Goal: Transaction & Acquisition: Purchase product/service

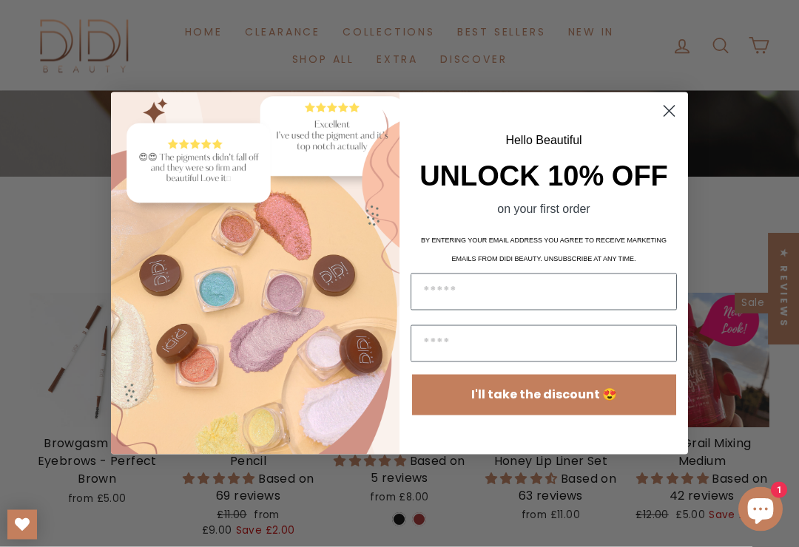
click at [665, 124] on circle "Close dialog" at bounding box center [669, 111] width 24 height 24
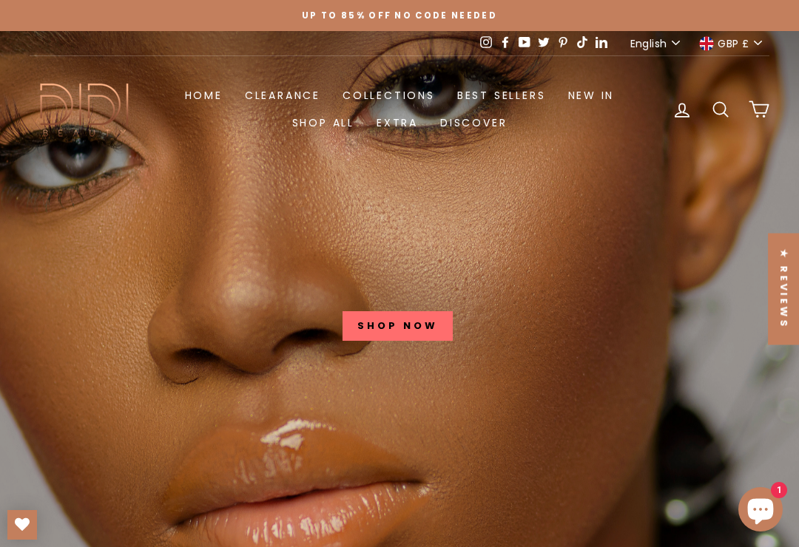
click at [718, 99] on icon at bounding box center [720, 109] width 21 height 21
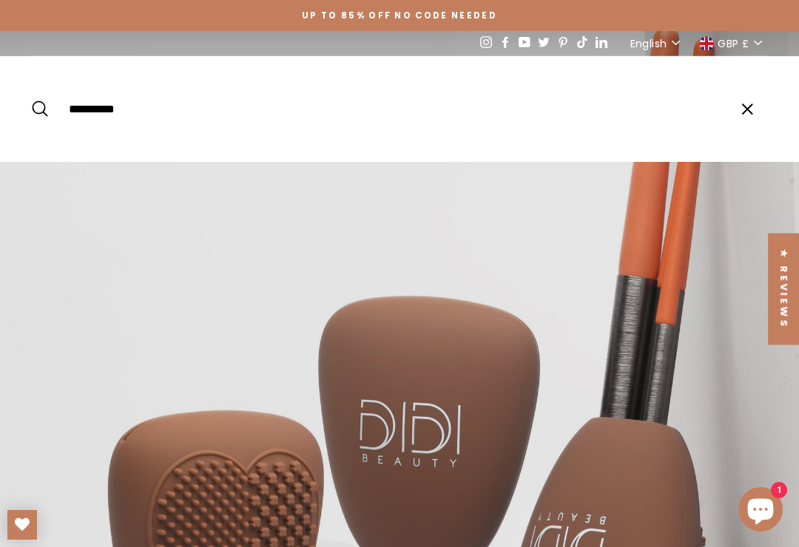
type input "**********"
click at [45, 98] on button "Search" at bounding box center [46, 109] width 32 height 84
